Goal: Information Seeking & Learning: Find specific page/section

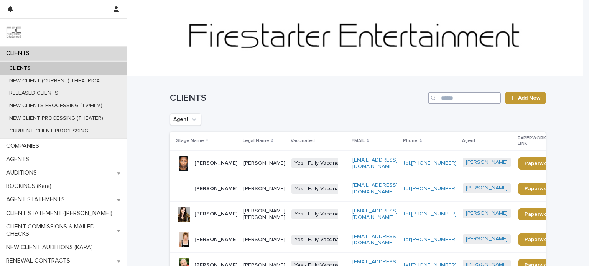
click at [458, 99] on input "Search" at bounding box center [464, 98] width 73 height 12
type input "****"
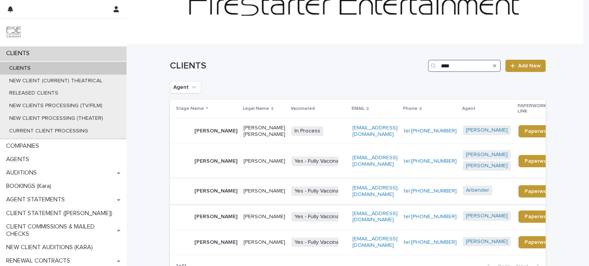
scroll to position [77, 0]
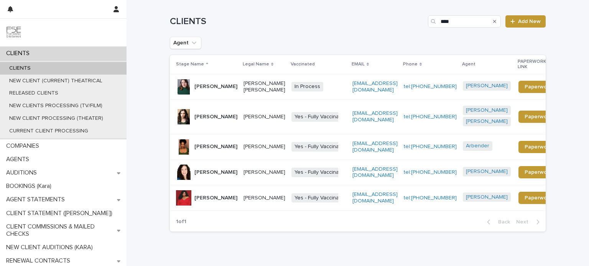
click at [224, 178] on div "[PERSON_NAME]" at bounding box center [206, 172] width 61 height 15
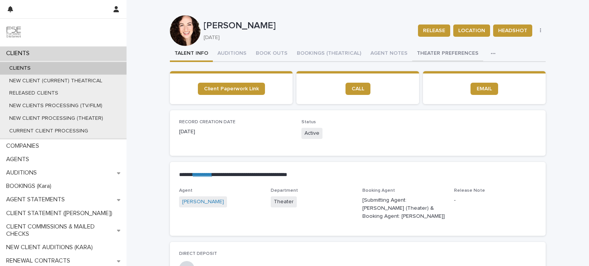
click at [426, 54] on button "THEATER PREFERENCES" at bounding box center [447, 54] width 71 height 16
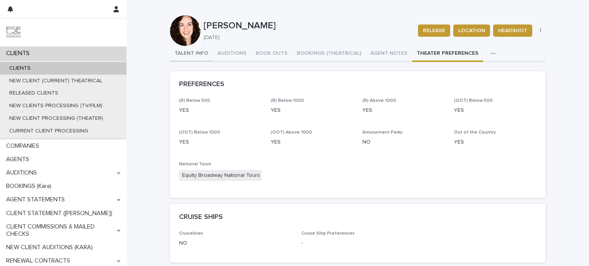
click at [197, 54] on button "TALENT INFO" at bounding box center [191, 54] width 43 height 16
